Goal: Task Accomplishment & Management: Use online tool/utility

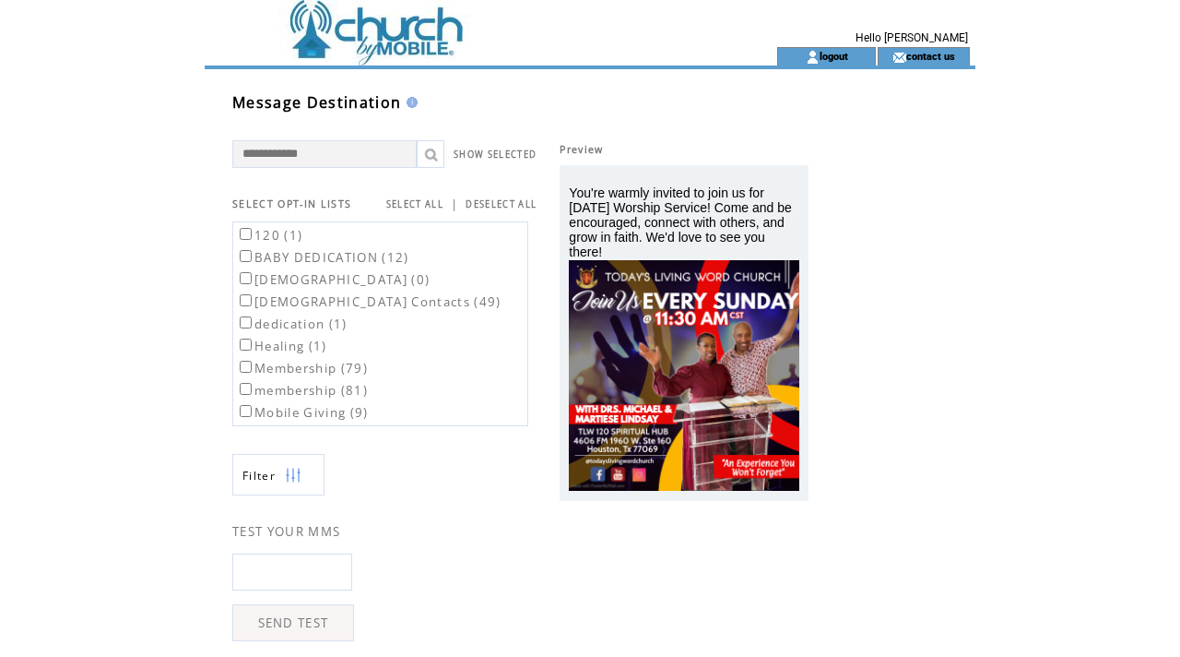
click at [328, 19] on td at bounding box center [458, 23] width 506 height 47
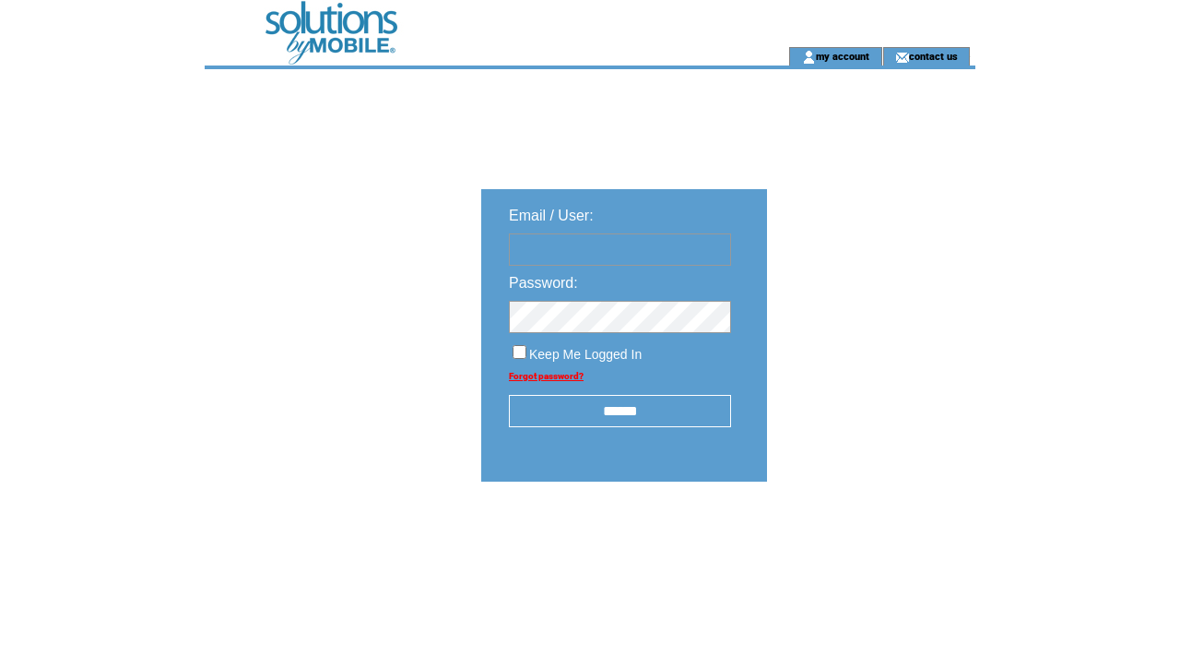
type input "**********"
click at [621, 415] on input "******" at bounding box center [620, 411] width 222 height 32
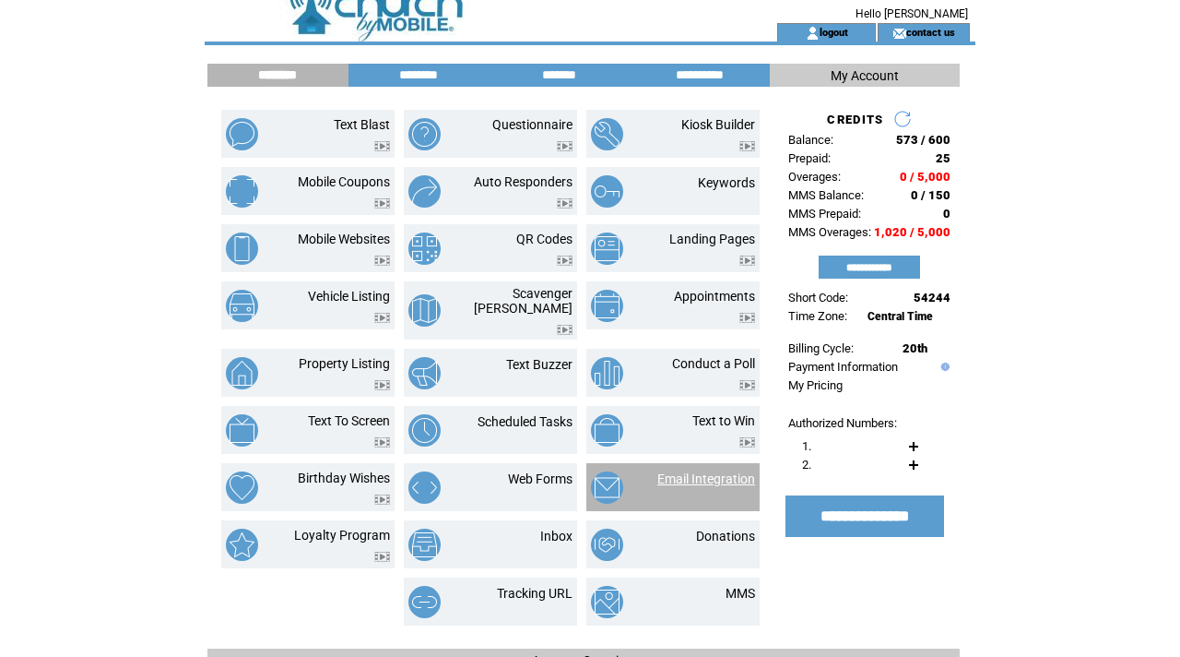
scroll to position [28, 0]
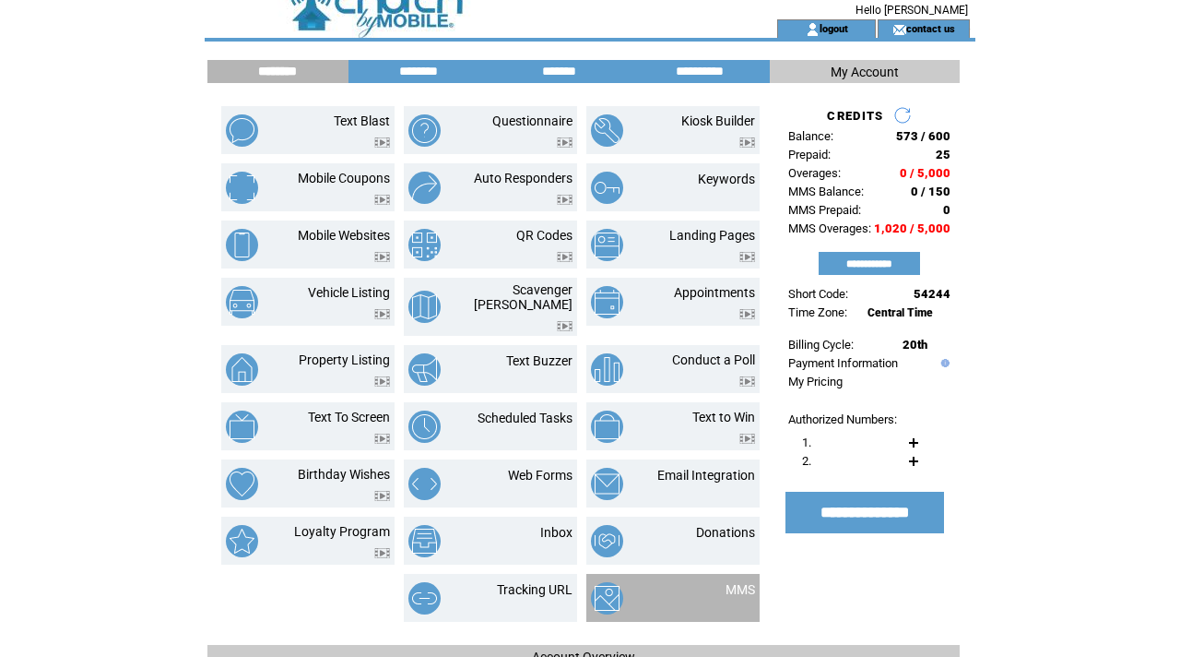
click at [611, 582] on img at bounding box center [607, 598] width 32 height 32
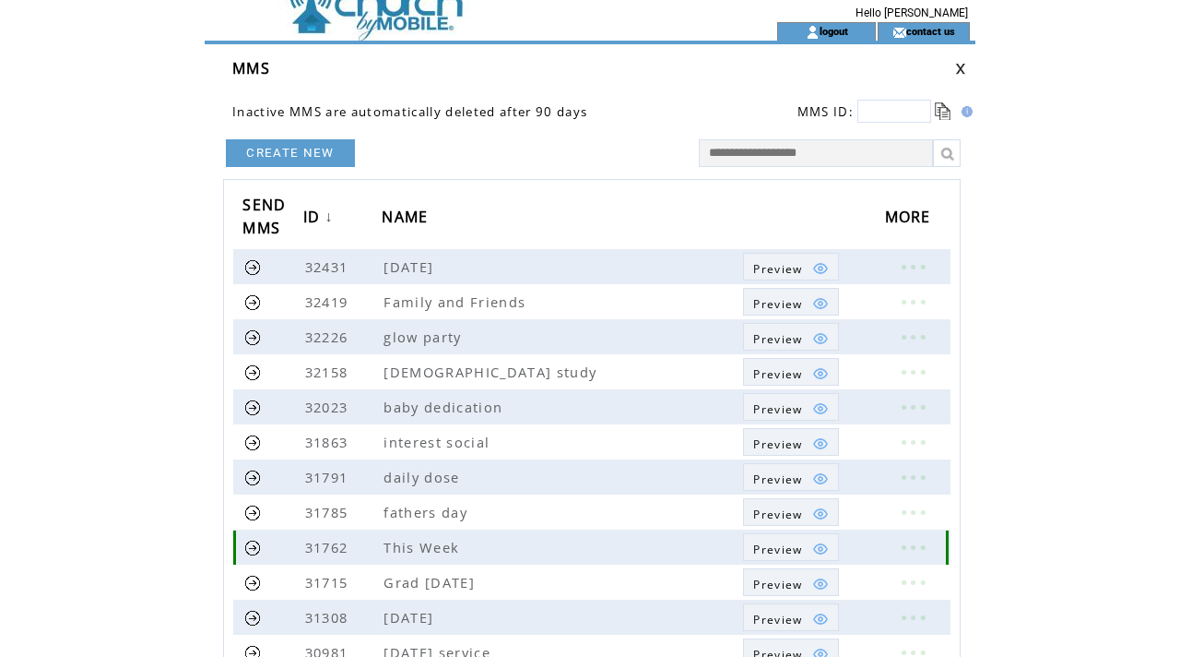
scroll to position [28, 0]
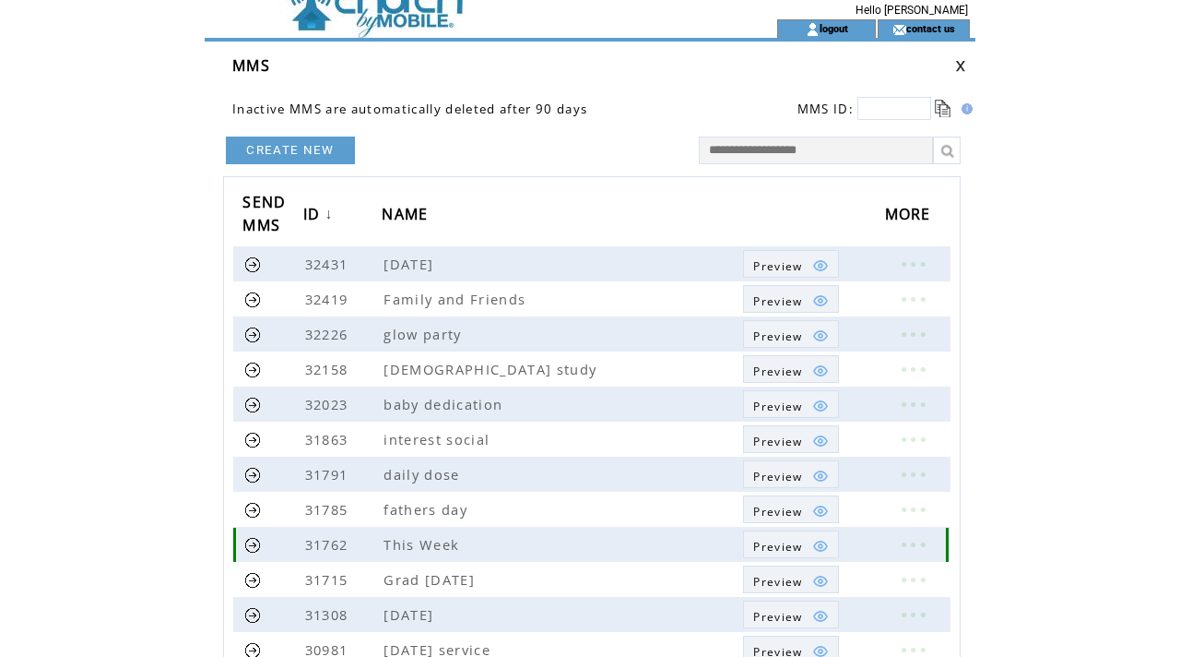
click at [908, 538] on link at bounding box center [912, 544] width 55 height 24
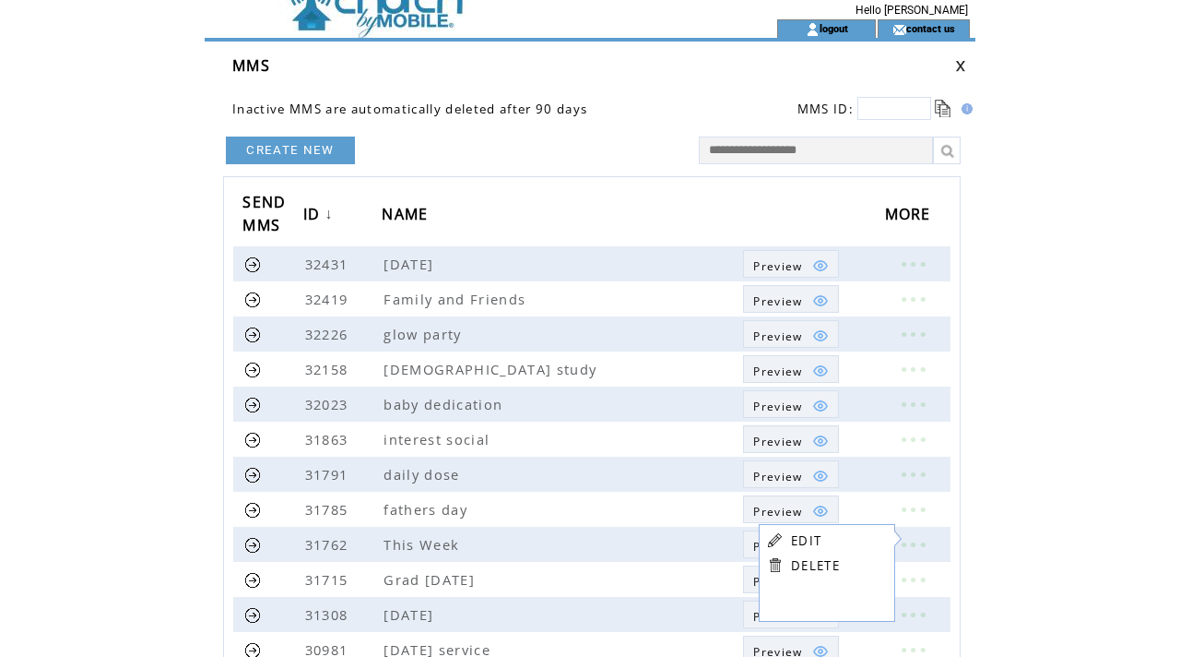
click at [802, 540] on link "EDIT" at bounding box center [806, 540] width 30 height 17
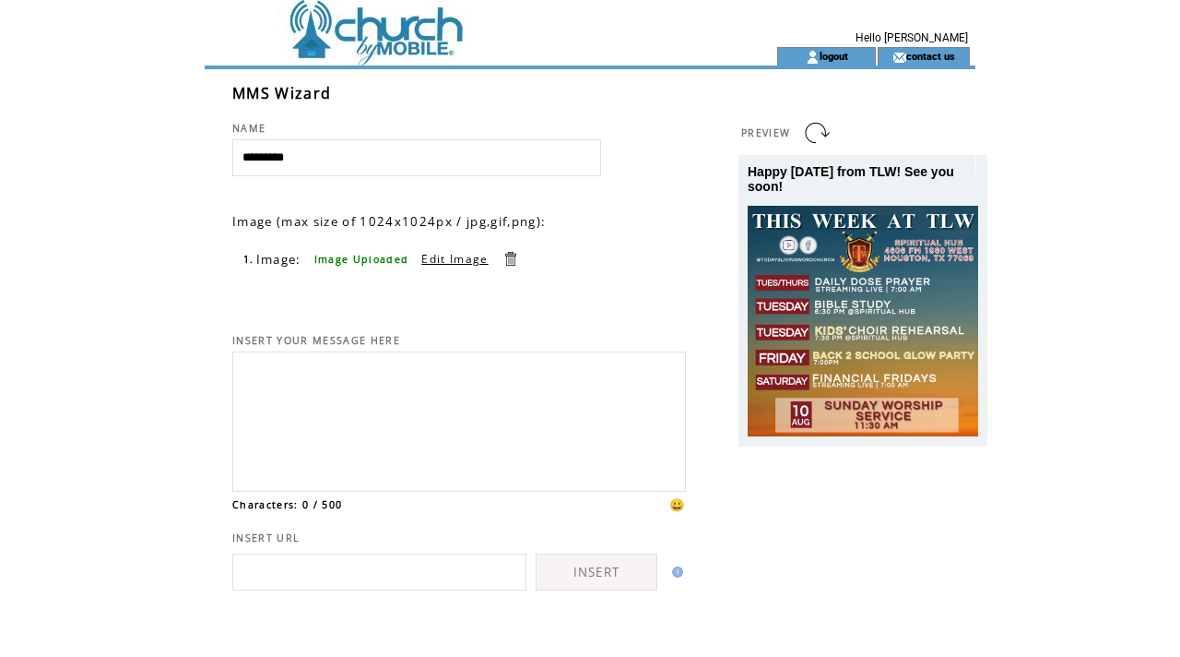
click at [511, 255] on link at bounding box center [511, 259] width 18 height 18
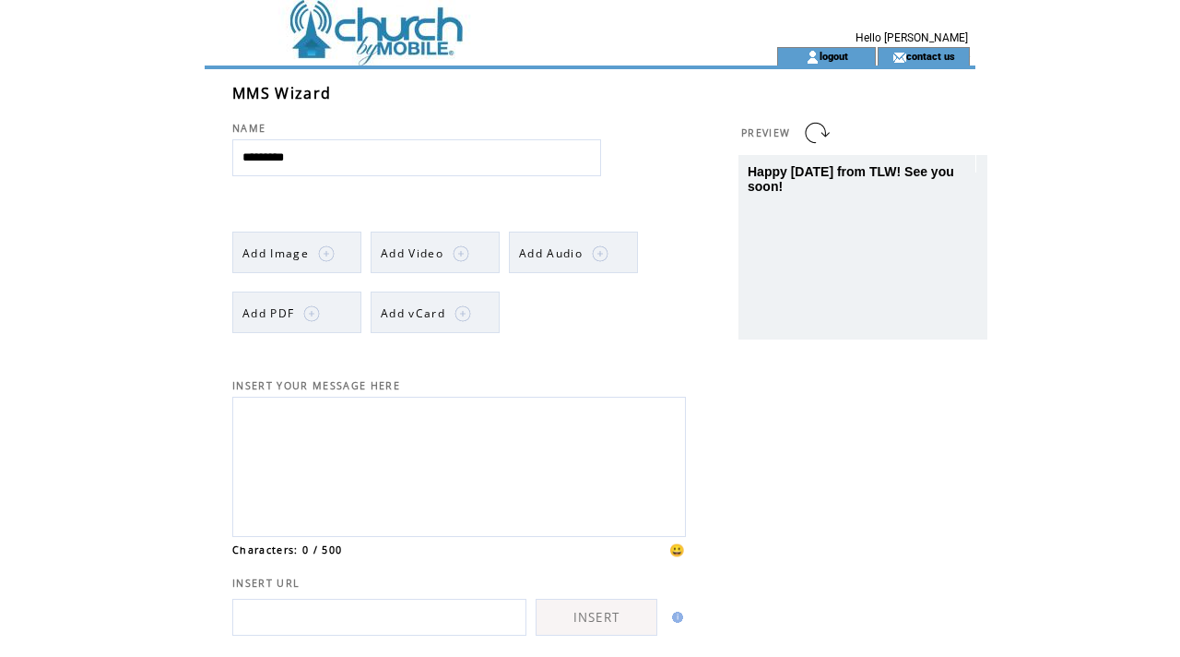
click at [320, 250] on img at bounding box center [326, 253] width 17 height 17
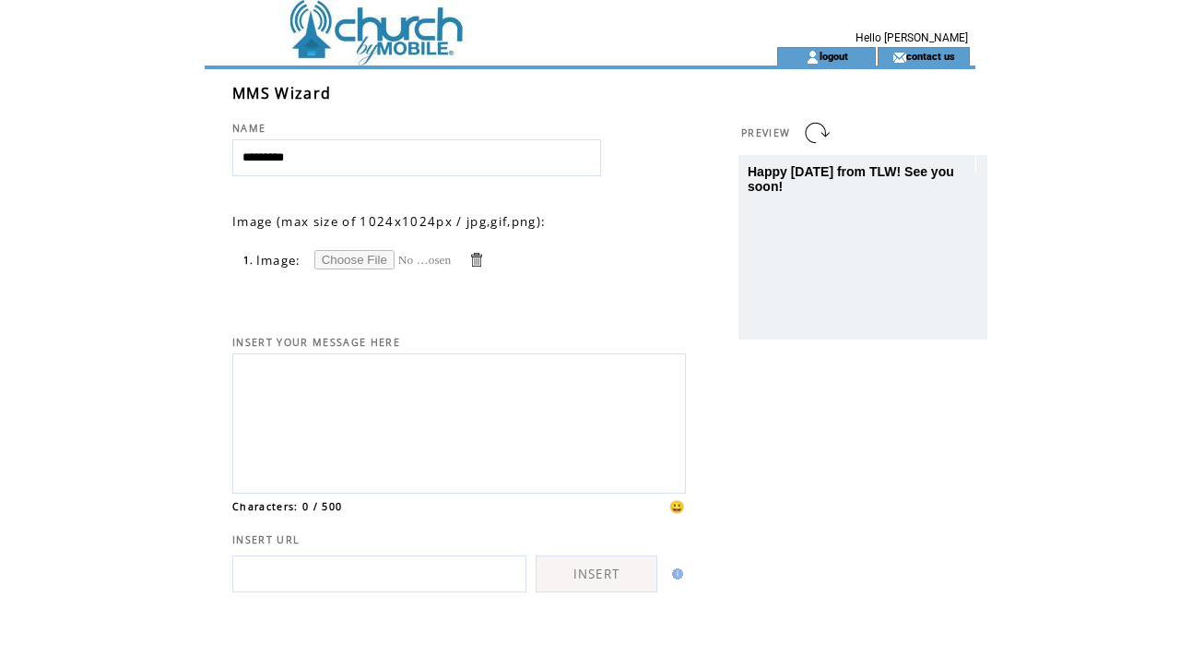
click at [338, 265] on input "file" at bounding box center [383, 259] width 138 height 19
type input "**********"
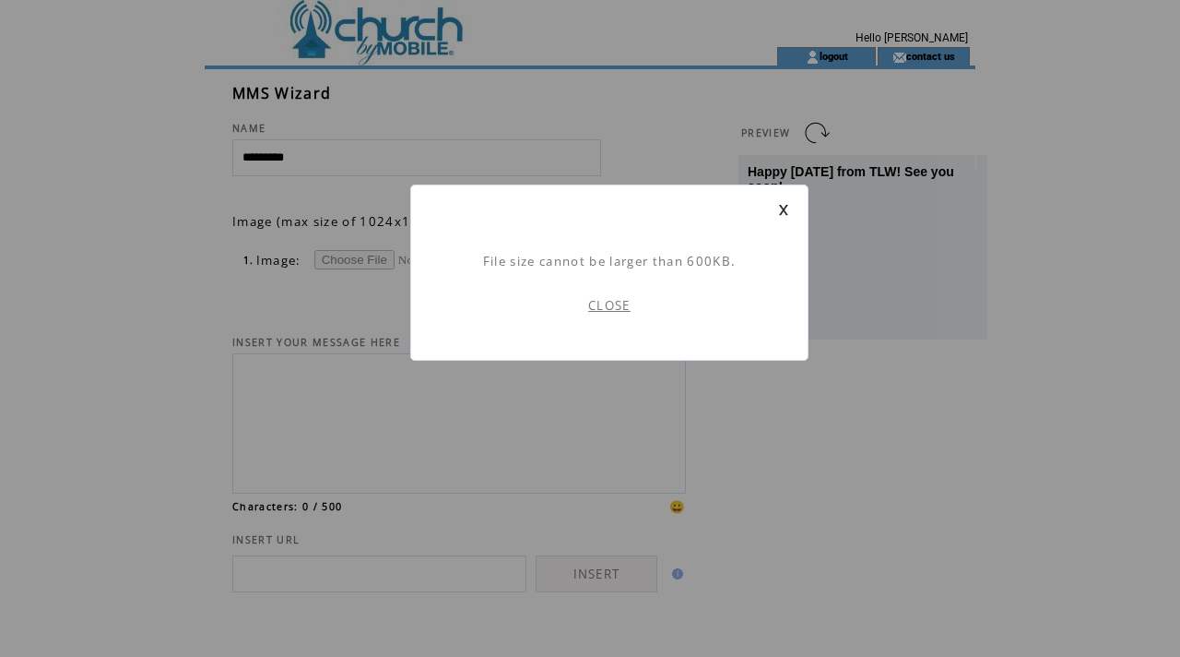
scroll to position [1, 0]
click at [605, 309] on link "CLOSE" at bounding box center [609, 305] width 42 height 17
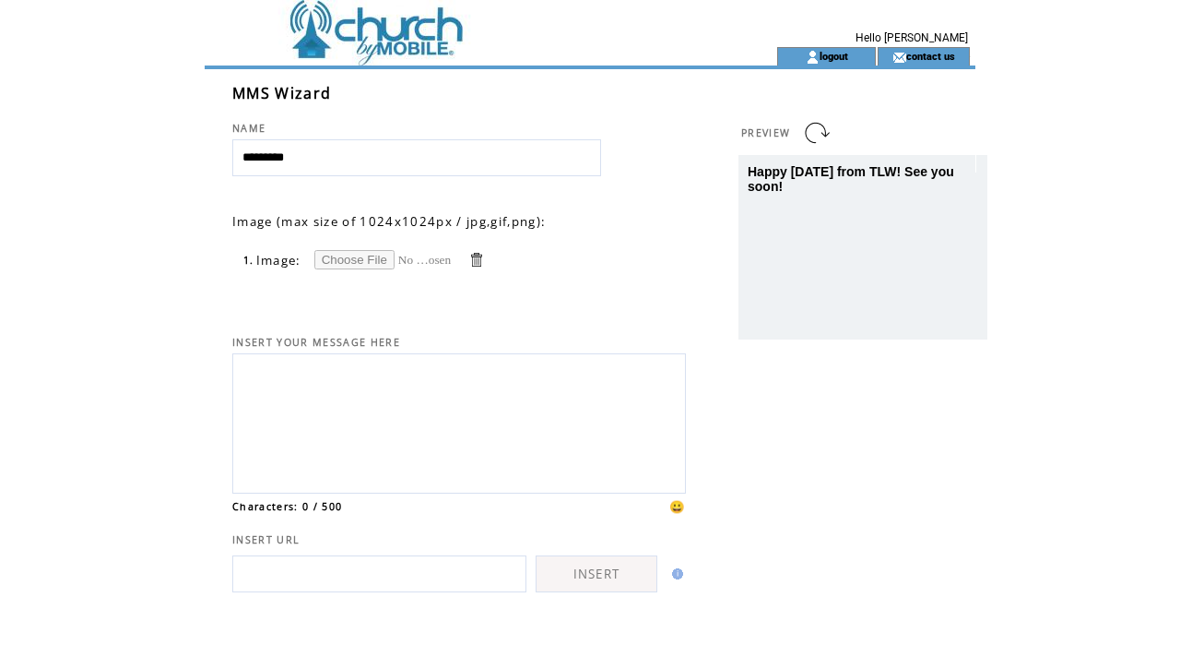
click at [365, 260] on input "file" at bounding box center [383, 259] width 138 height 19
type input "**********"
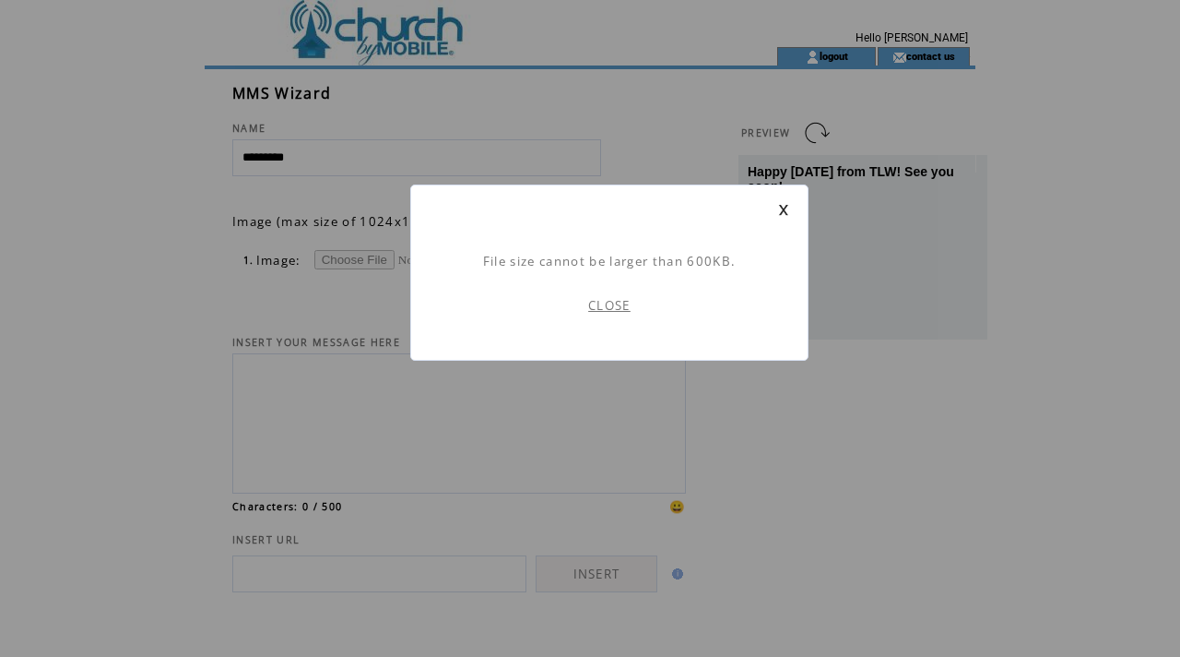
scroll to position [1, 0]
click at [619, 308] on link "CLOSE" at bounding box center [609, 305] width 42 height 17
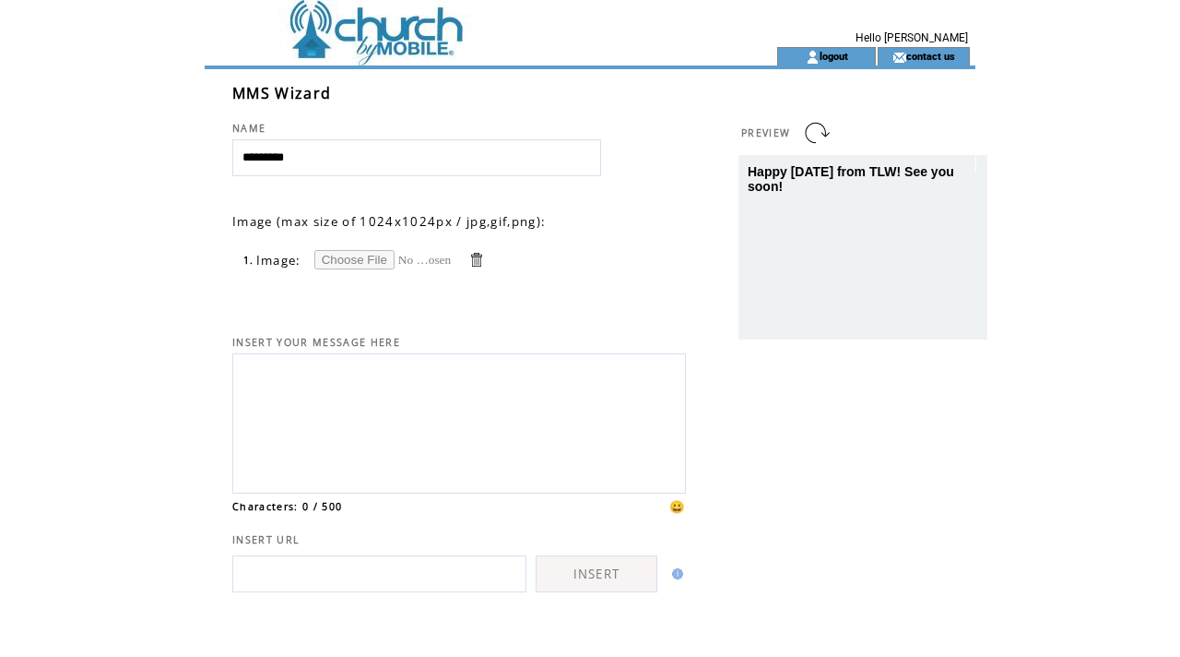
click at [473, 260] on link at bounding box center [477, 260] width 18 height 18
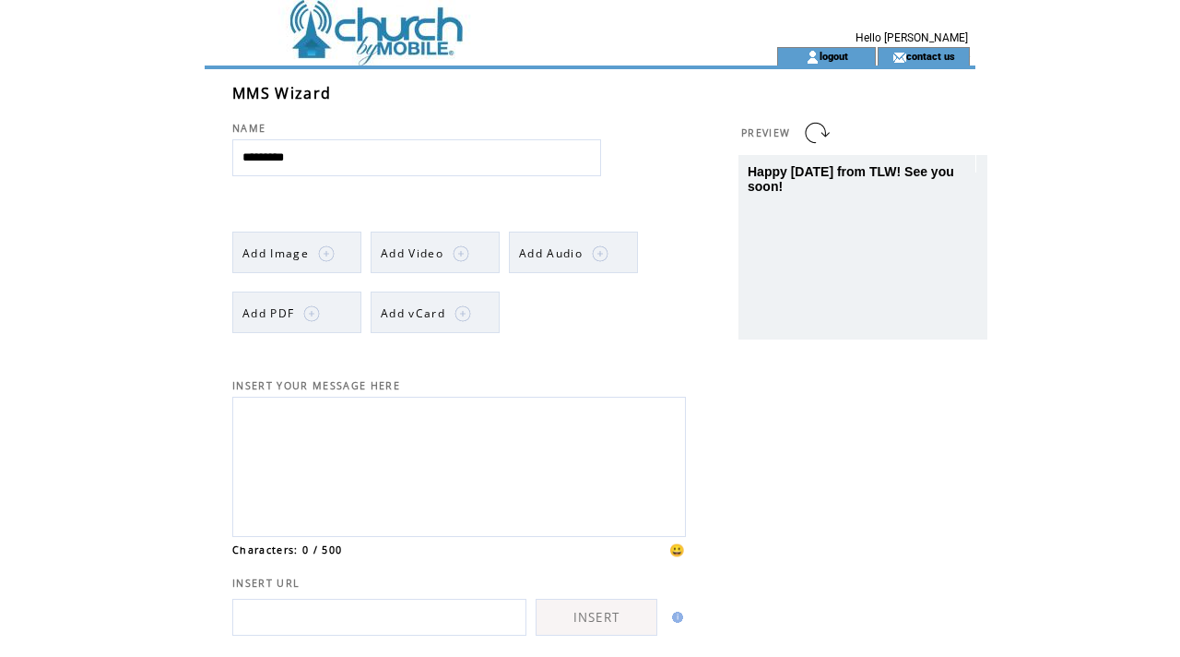
click at [318, 247] on img at bounding box center [326, 253] width 17 height 17
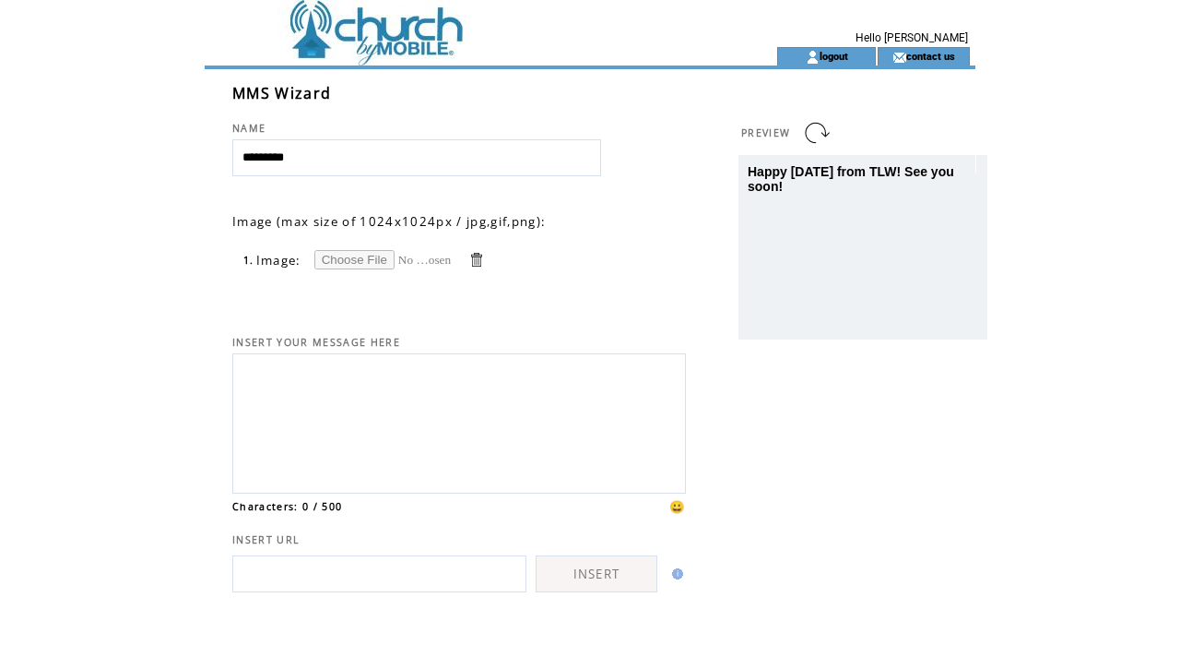
click at [350, 256] on input "file" at bounding box center [383, 259] width 138 height 19
type input "**********"
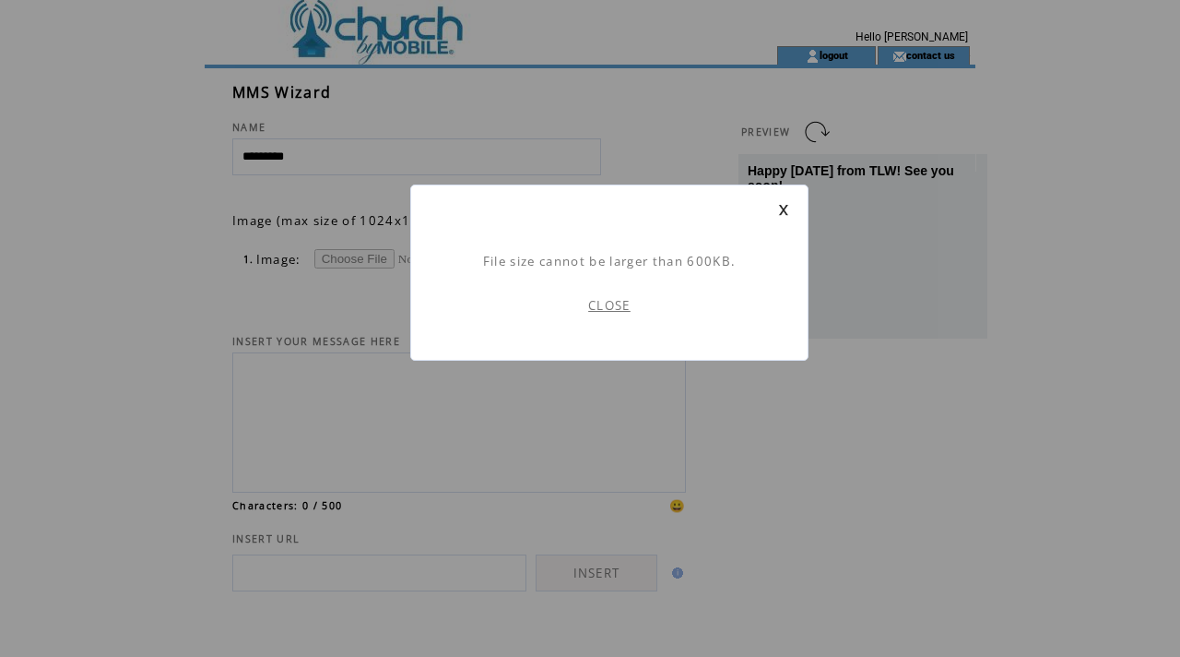
click at [621, 307] on link "CLOSE" at bounding box center [609, 305] width 42 height 17
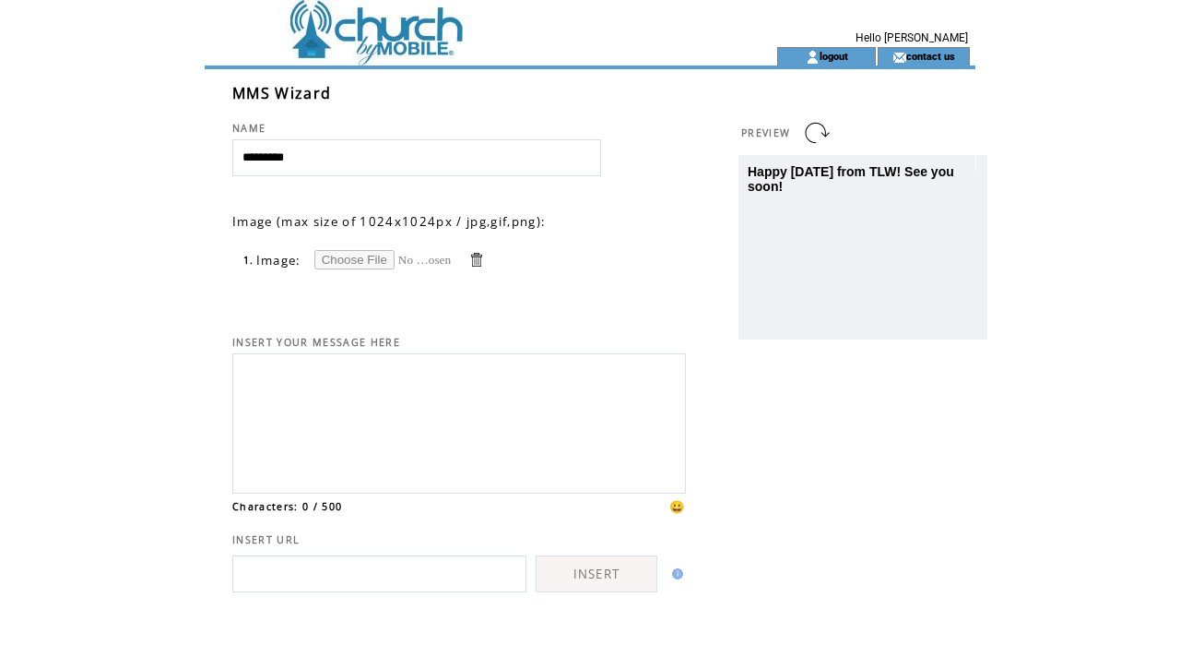
click at [385, 265] on input "file" at bounding box center [383, 259] width 138 height 19
type input "**********"
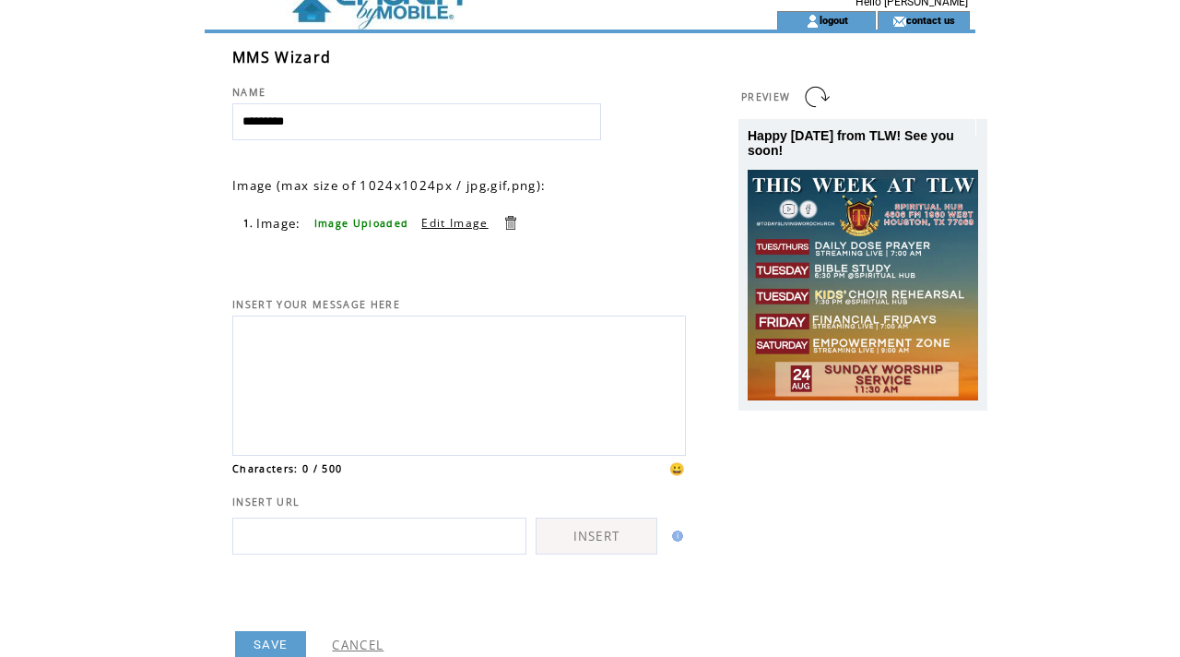
scroll to position [130, 0]
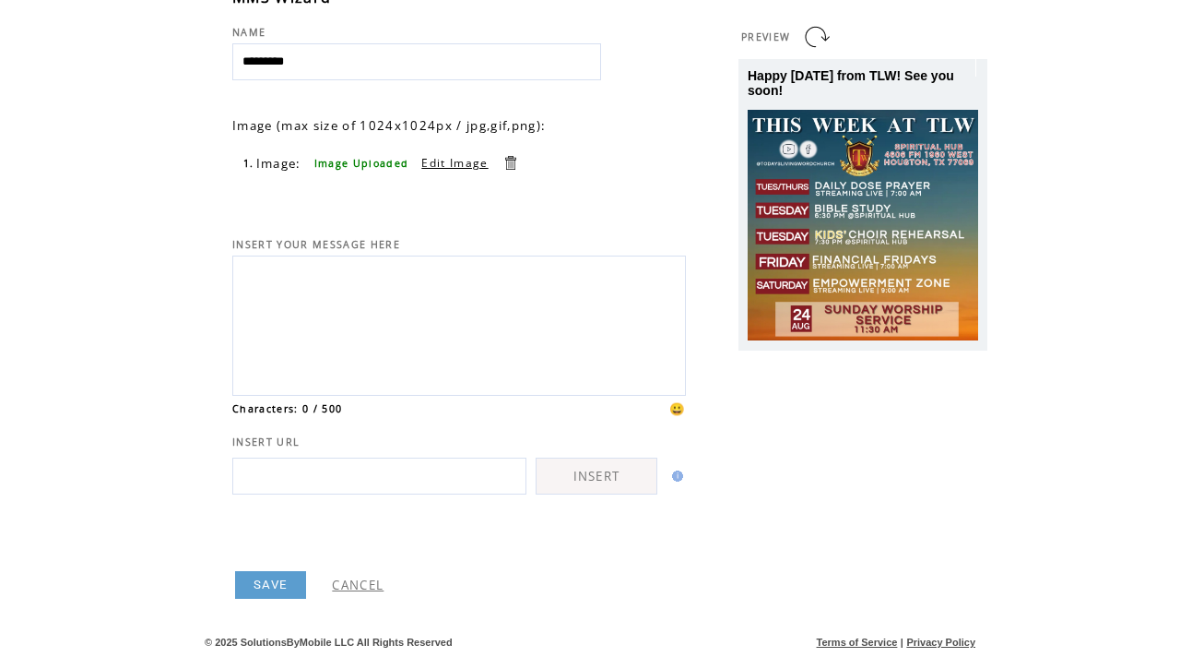
click at [266, 589] on link "SAVE" at bounding box center [270, 585] width 71 height 28
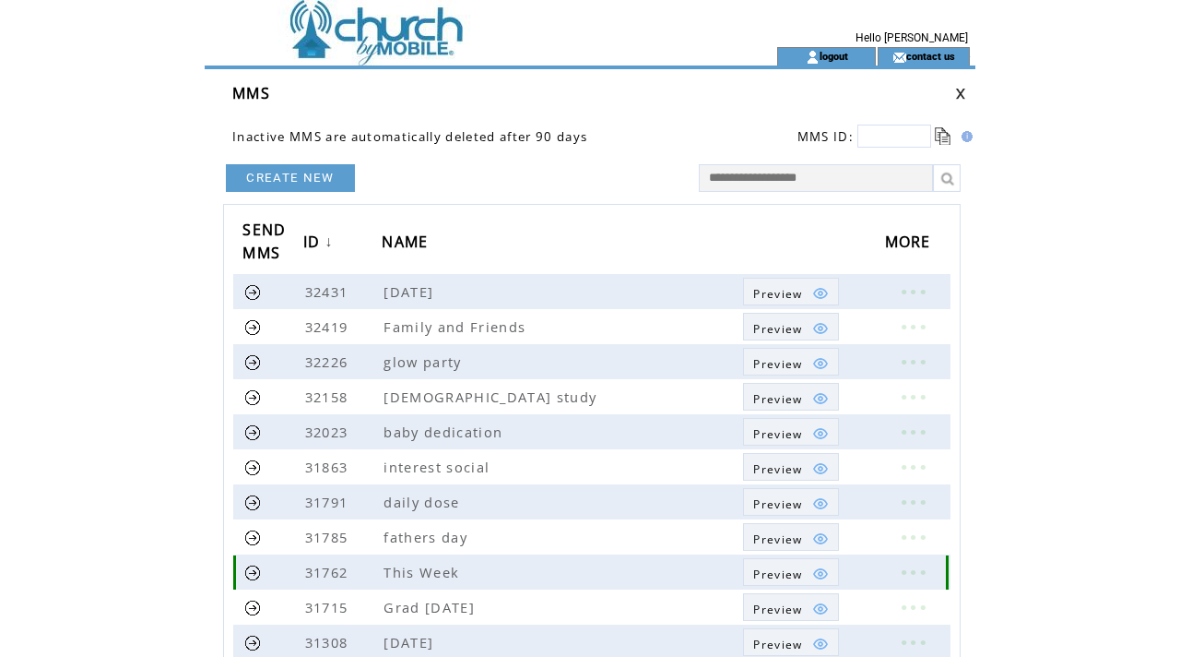
click at [255, 570] on link at bounding box center [253, 572] width 18 height 18
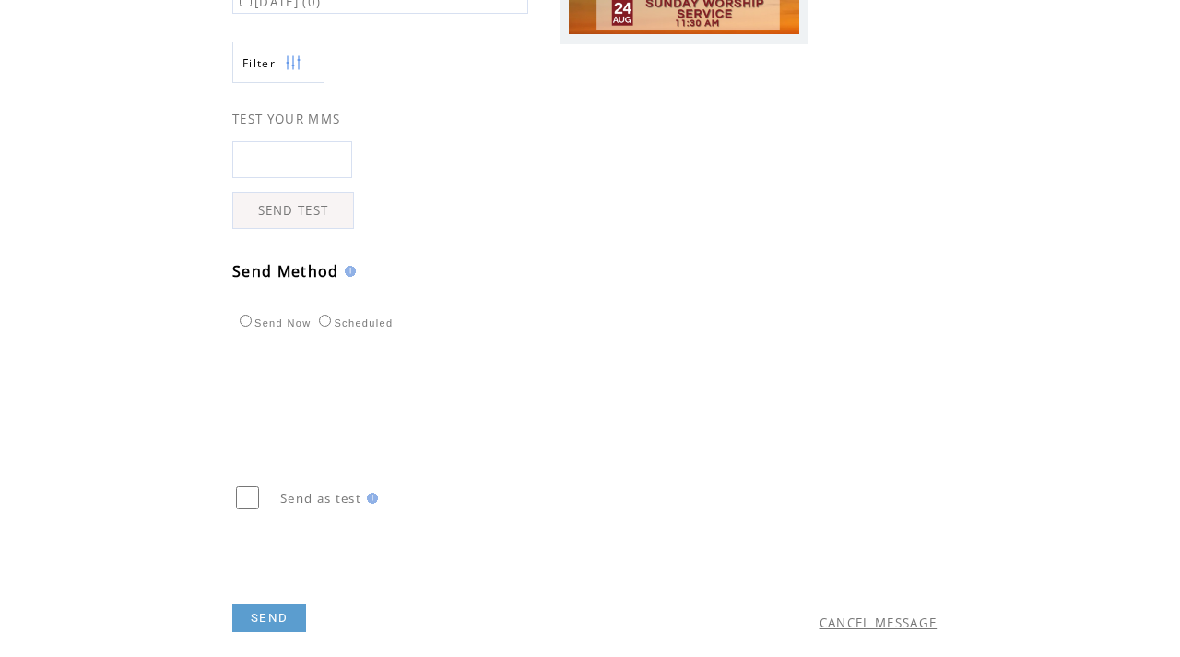
scroll to position [471, 0]
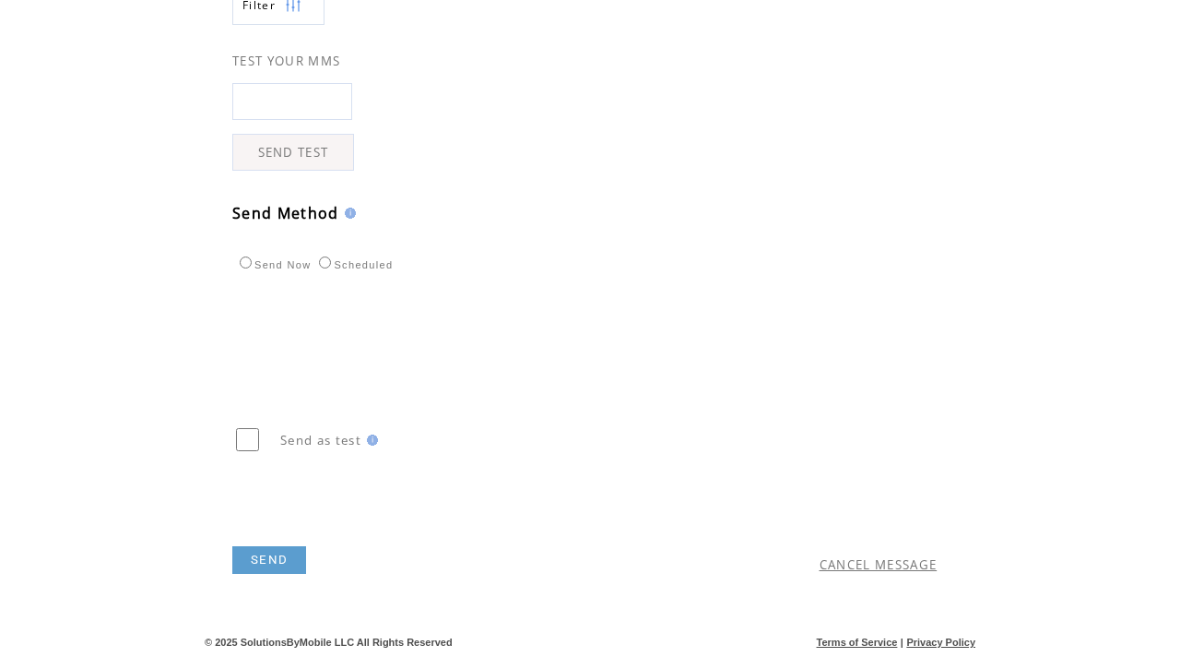
click at [282, 554] on link "SEND" at bounding box center [269, 560] width 74 height 28
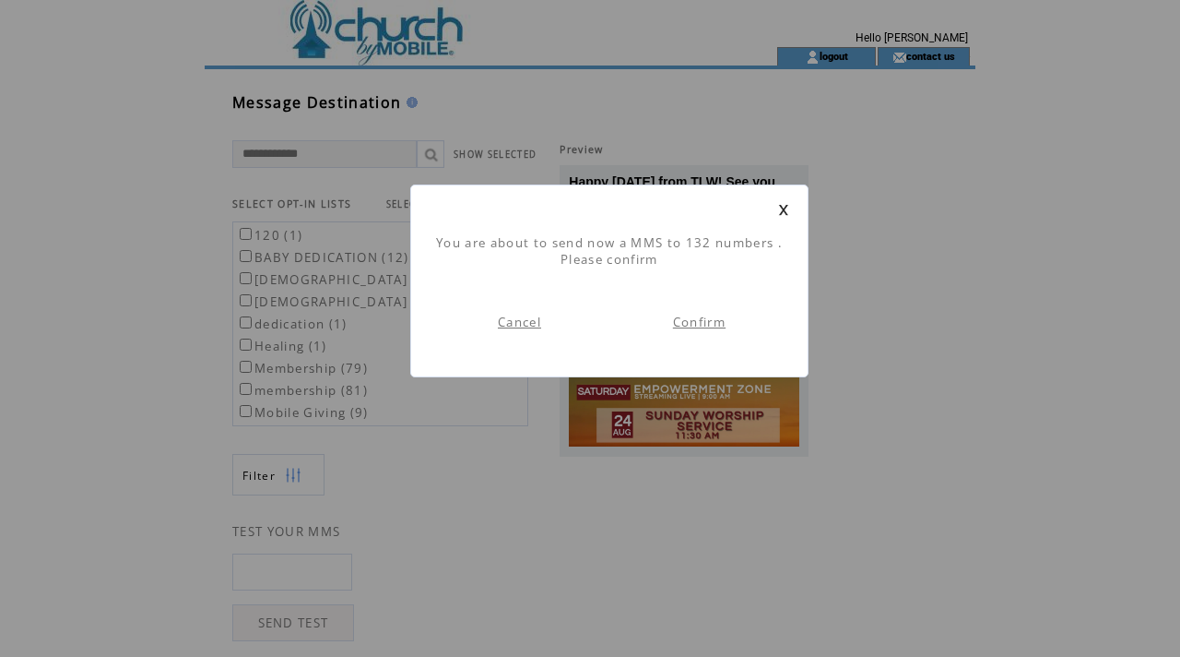
scroll to position [1, 0]
click at [688, 321] on link "Confirm" at bounding box center [699, 322] width 53 height 17
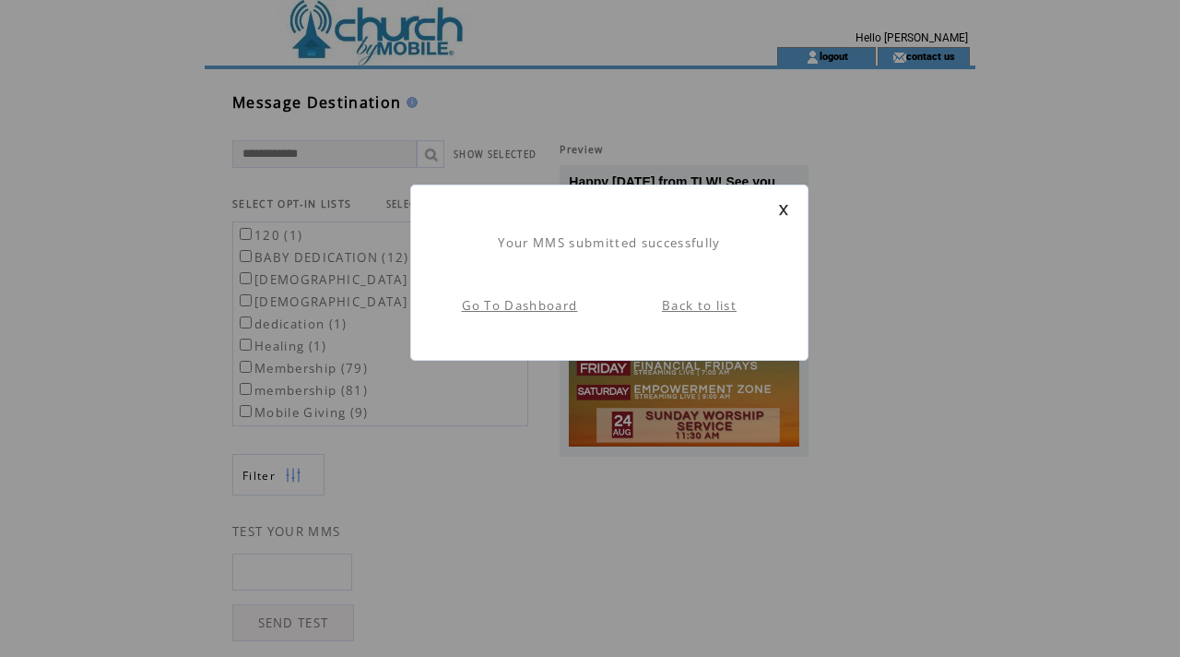
scroll to position [1, 0]
click at [791, 208] on div "Your MMS submitted successfully Go To Dashboard Back to list" at bounding box center [609, 272] width 398 height 176
click at [784, 207] on link at bounding box center [783, 210] width 11 height 12
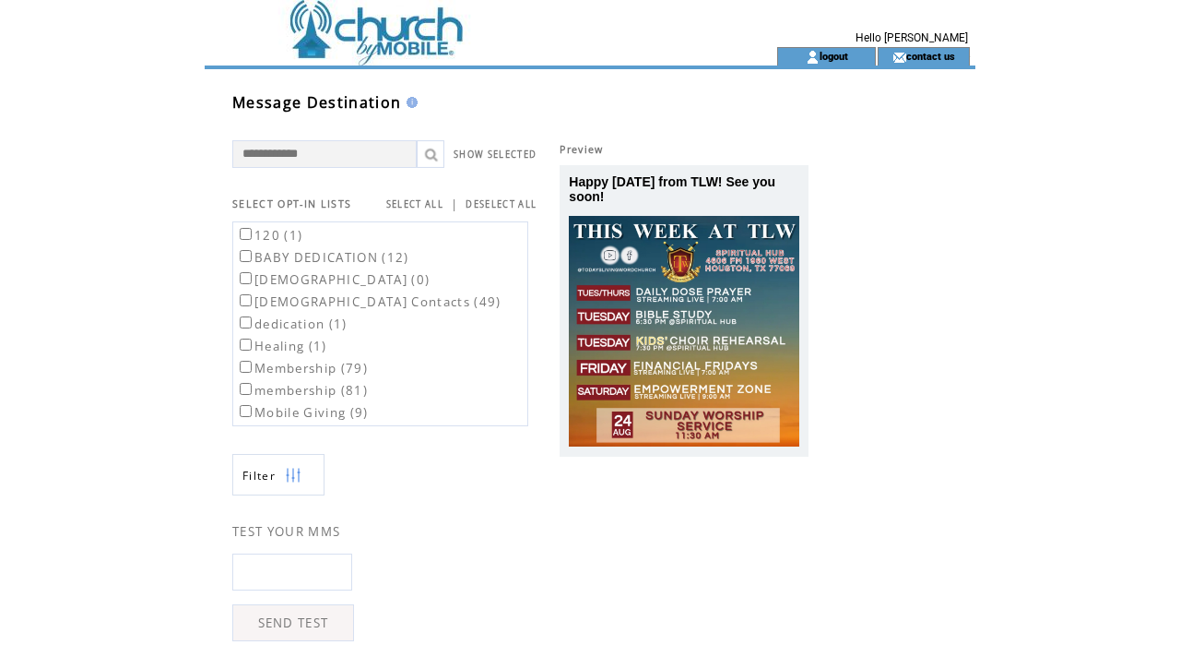
click at [421, 18] on td at bounding box center [458, 23] width 506 height 47
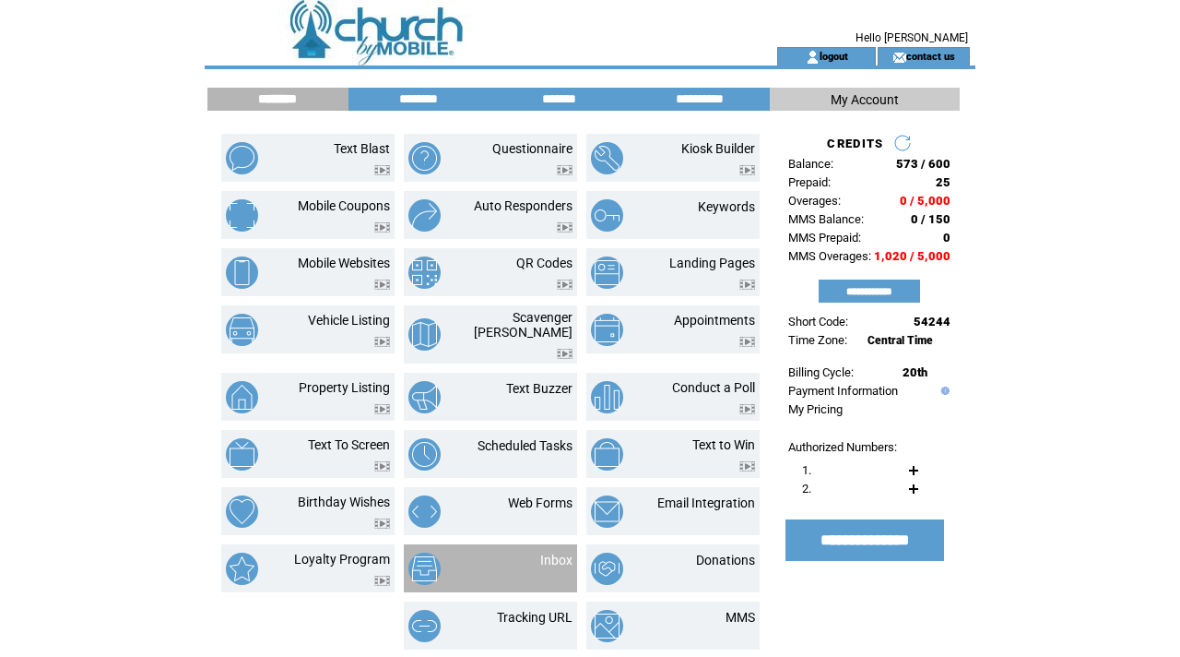
click at [485, 552] on td at bounding box center [453, 568] width 88 height 32
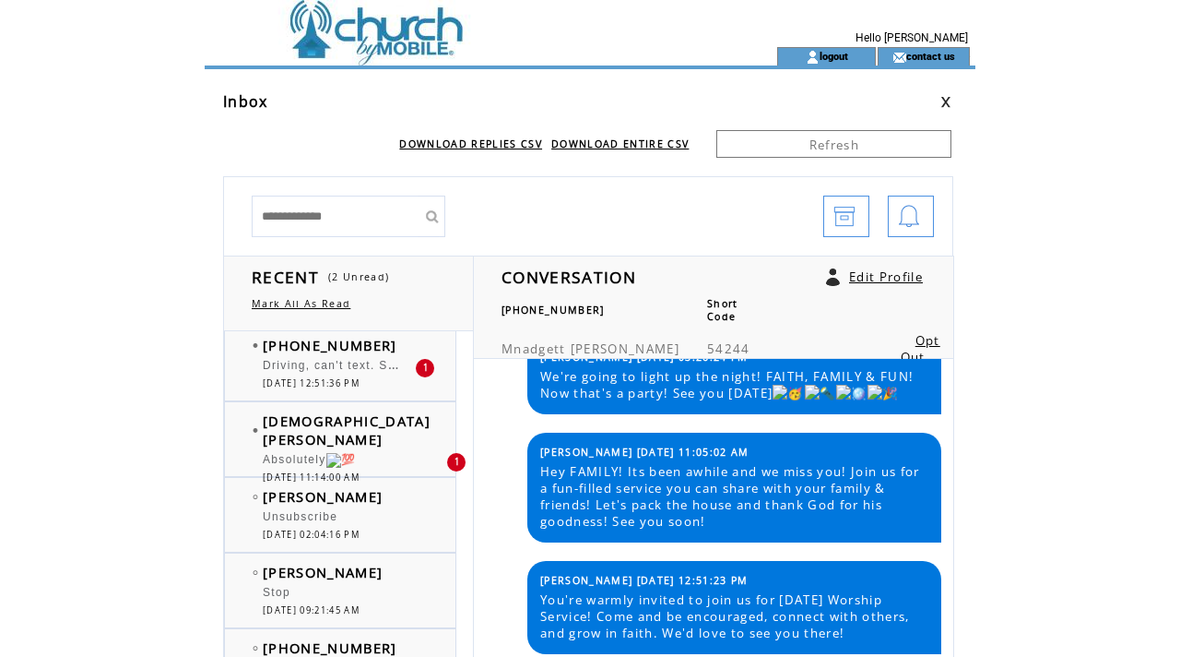
scroll to position [125, 0]
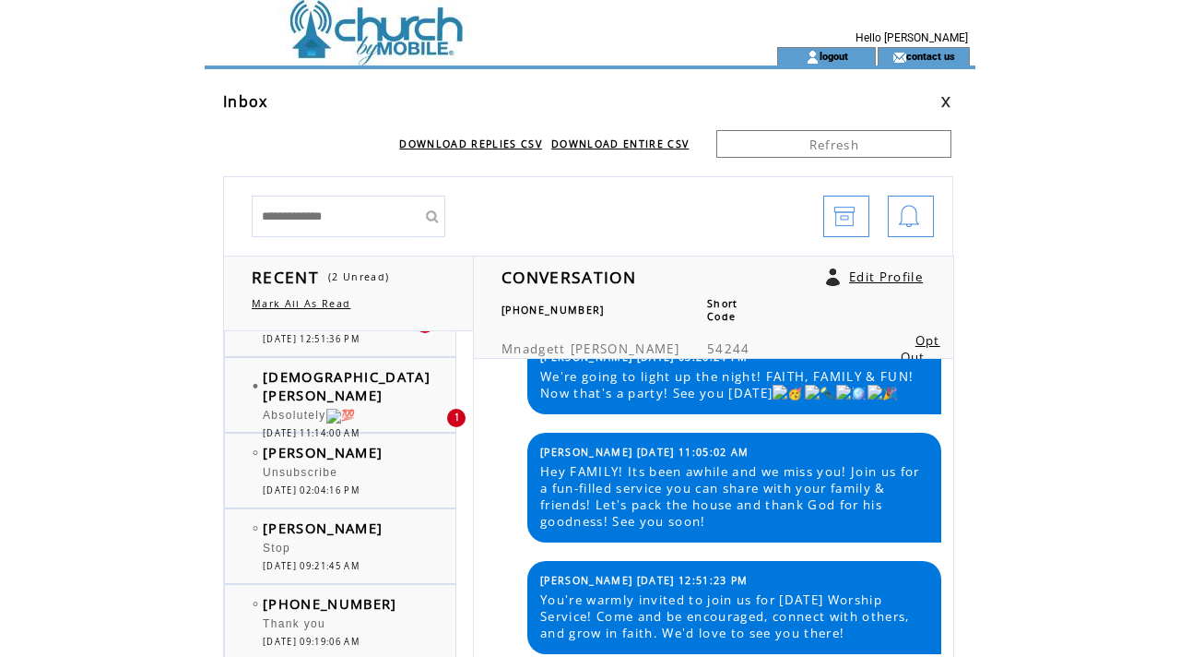
click at [357, 427] on span "[DATE] 11:14:00 AM" at bounding box center [311, 433] width 97 height 12
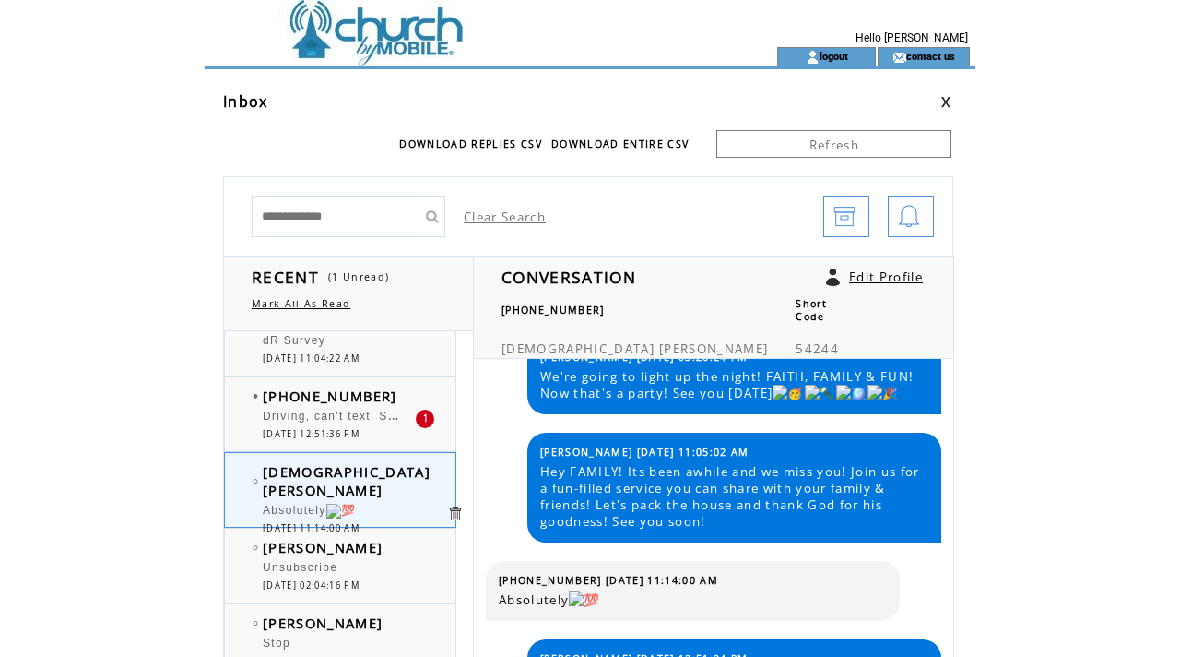
scroll to position [25, 0]
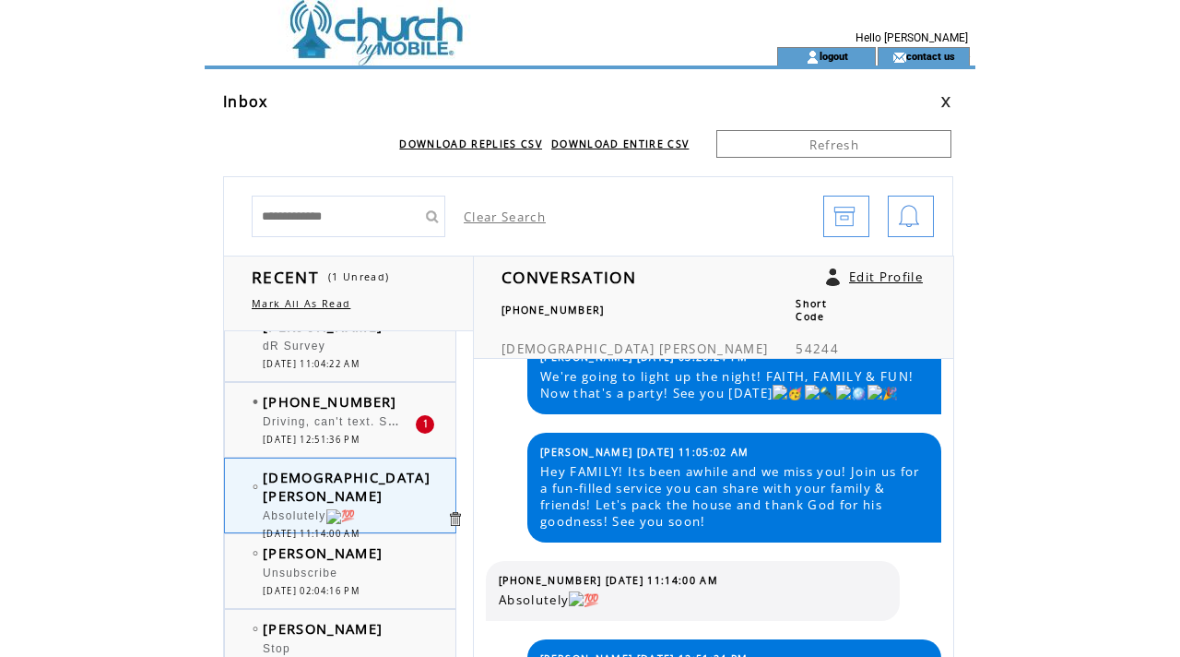
click at [366, 418] on span "Driving, can't text. Sent from MY ROGUE" at bounding box center [388, 419] width 250 height 18
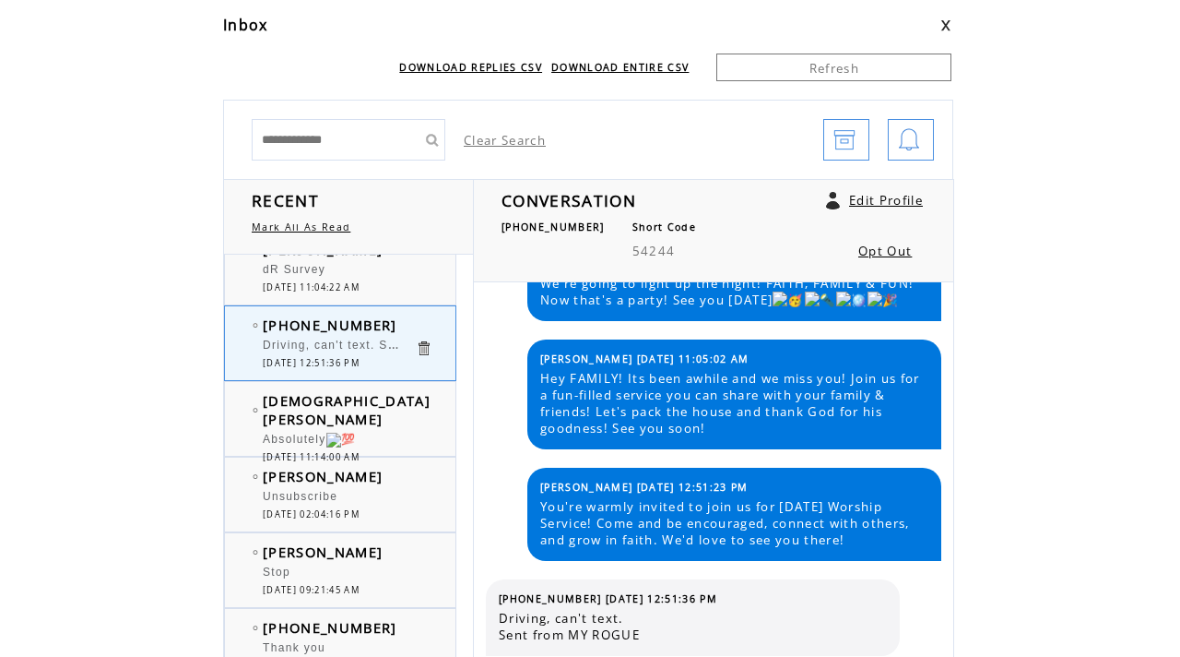
scroll to position [32, 0]
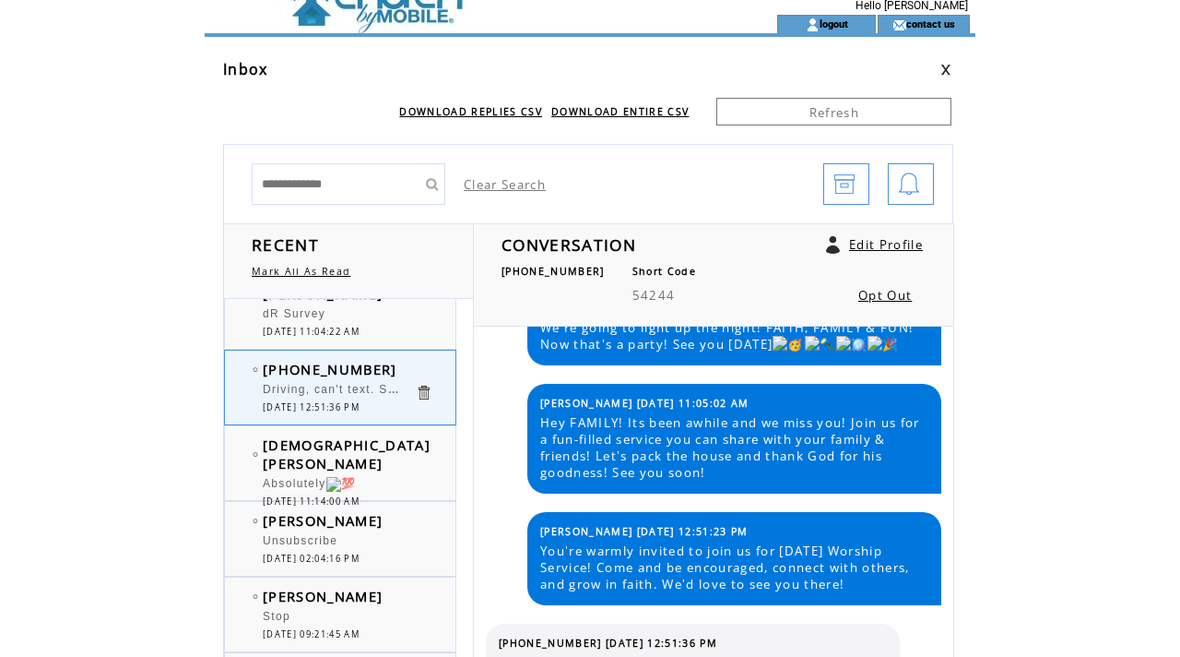
click at [380, 305] on div at bounding box center [339, 304] width 152 height 5
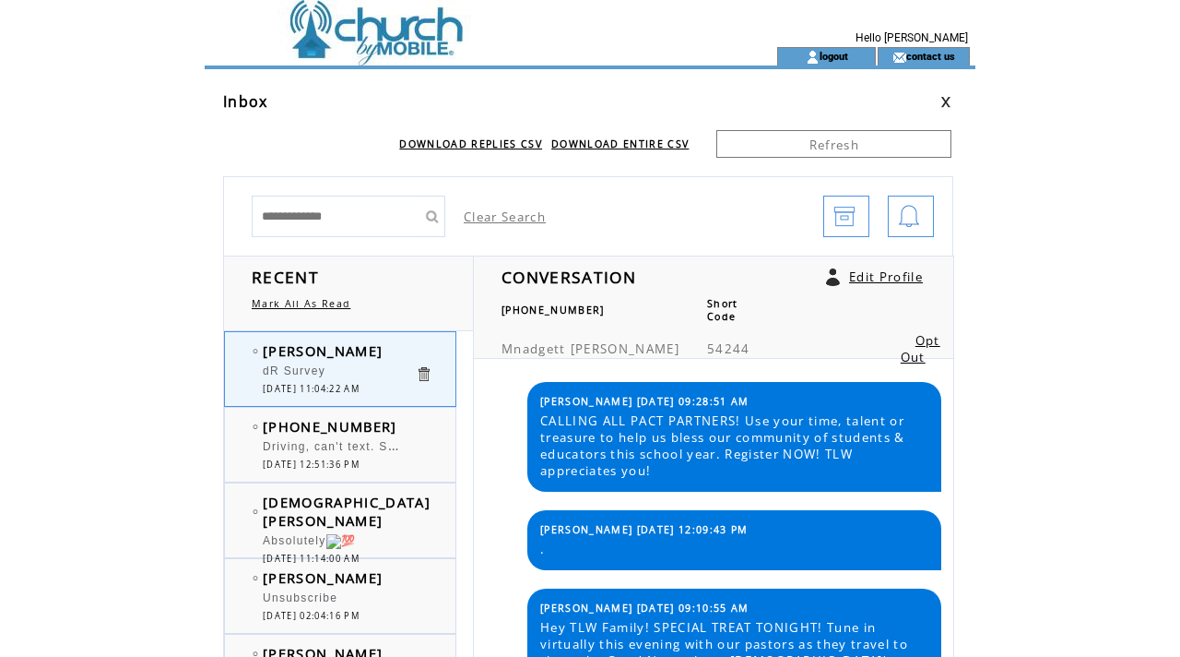
scroll to position [876, 0]
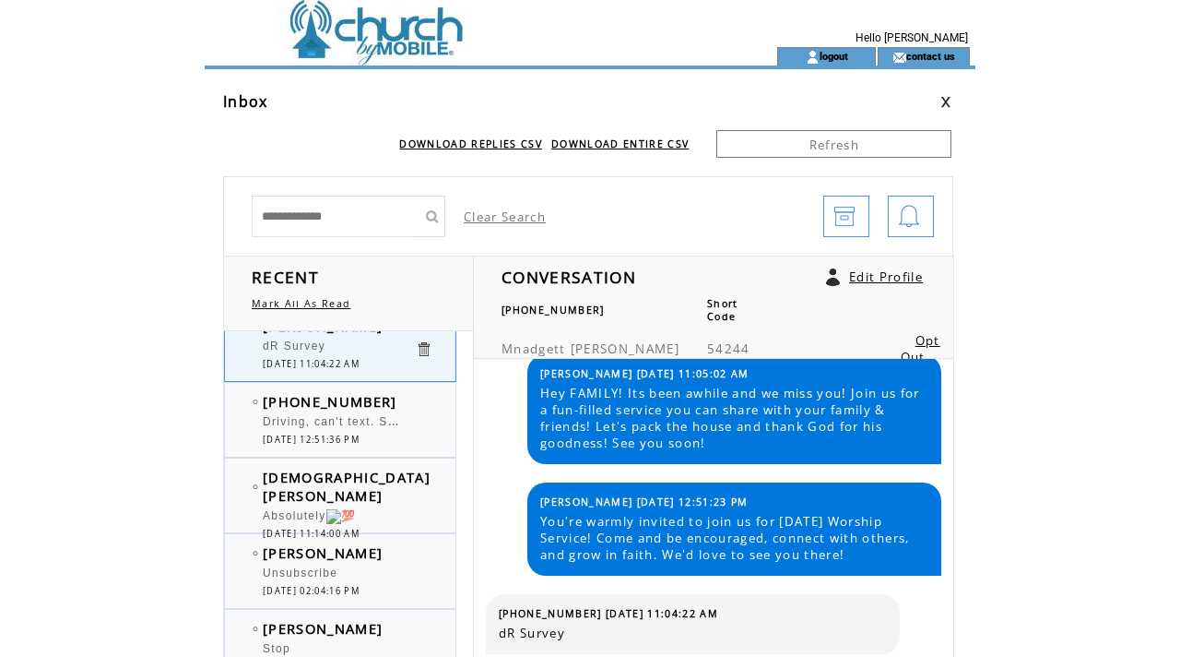
click at [380, 24] on td at bounding box center [458, 23] width 506 height 47
